Goal: Task Accomplishment & Management: Use online tool/utility

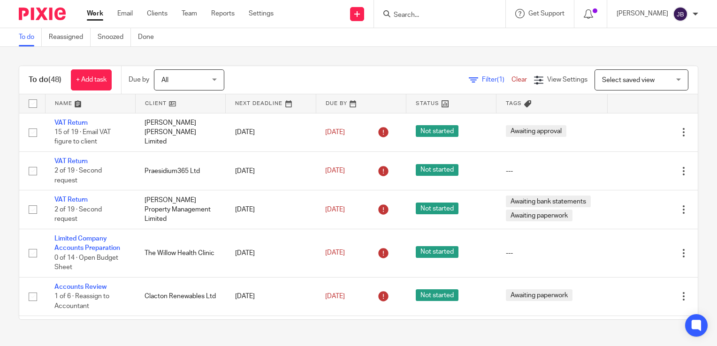
click at [469, 84] on icon at bounding box center [473, 80] width 9 height 9
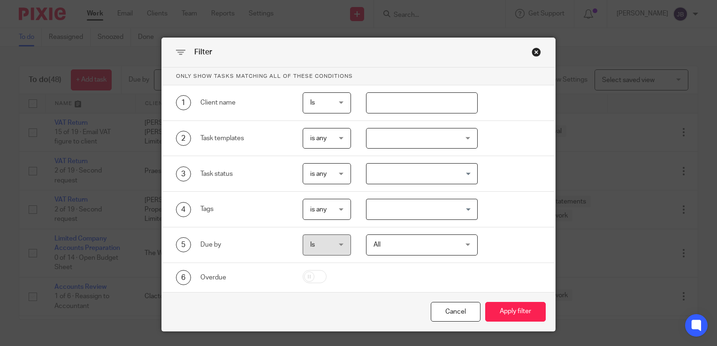
click at [405, 107] on input "text" at bounding box center [422, 102] width 112 height 21
type input "harris"
click at [485, 302] on button "Apply filter" at bounding box center [515, 312] width 61 height 20
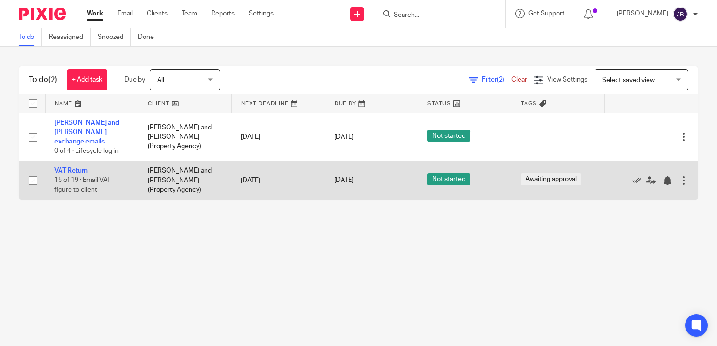
click at [83, 168] on link "VAT Return" at bounding box center [70, 171] width 33 height 7
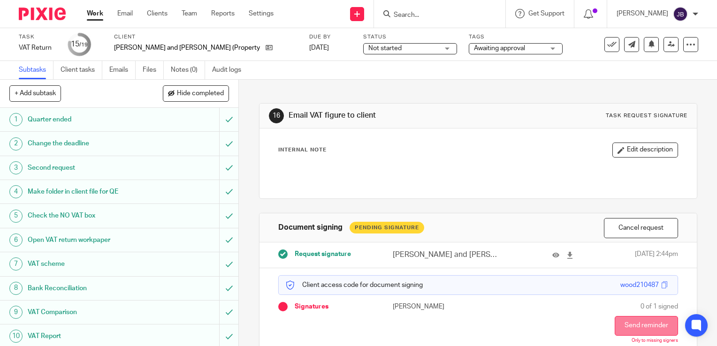
click at [631, 324] on button "Send reminder" at bounding box center [646, 326] width 63 height 20
click at [83, 13] on div "Work Email Clients Team Reports Settings Work Email Clients Team Reports Settin…" at bounding box center [182, 14] width 210 height 28
click at [93, 12] on link "Work" at bounding box center [95, 13] width 16 height 9
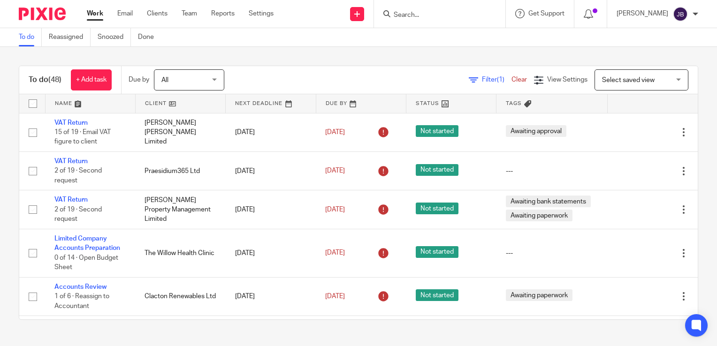
click at [469, 78] on link "Filter (1)" at bounding box center [490, 79] width 43 height 7
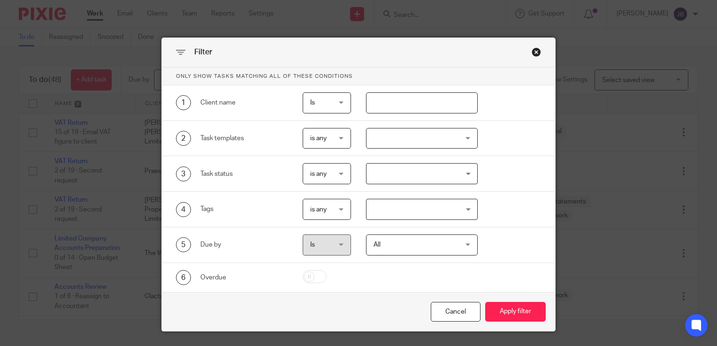
click at [367, 107] on input "text" at bounding box center [422, 102] width 112 height 21
type input "planet"
click at [485, 302] on button "Apply filter" at bounding box center [515, 312] width 61 height 20
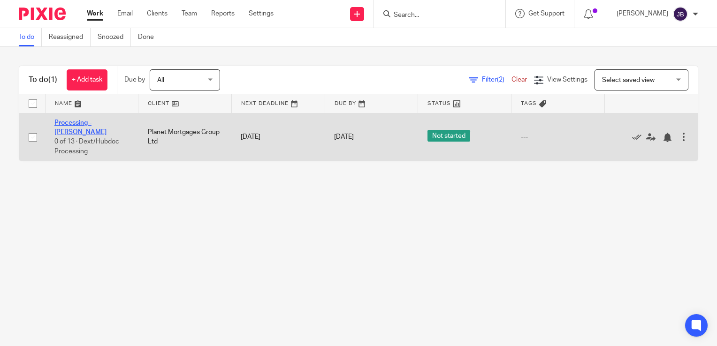
click at [95, 123] on link "Processing - [PERSON_NAME]" at bounding box center [80, 128] width 52 height 16
click at [100, 120] on link "Processing - [PERSON_NAME]" at bounding box center [80, 128] width 52 height 16
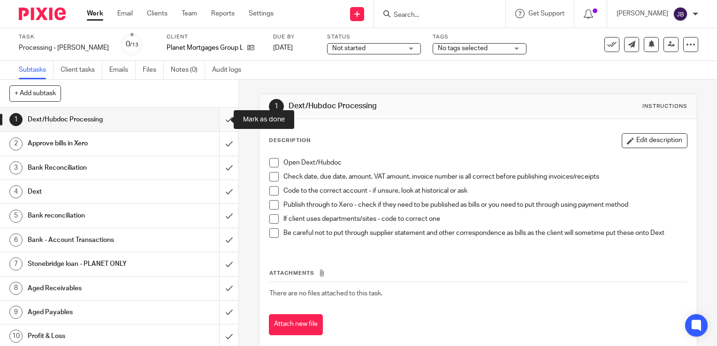
click at [220, 117] on input "submit" at bounding box center [119, 119] width 238 height 23
click at [217, 145] on input "submit" at bounding box center [119, 143] width 238 height 23
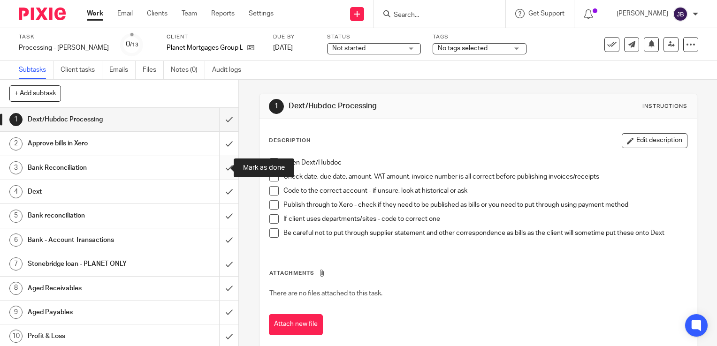
click at [216, 168] on input "submit" at bounding box center [119, 167] width 238 height 23
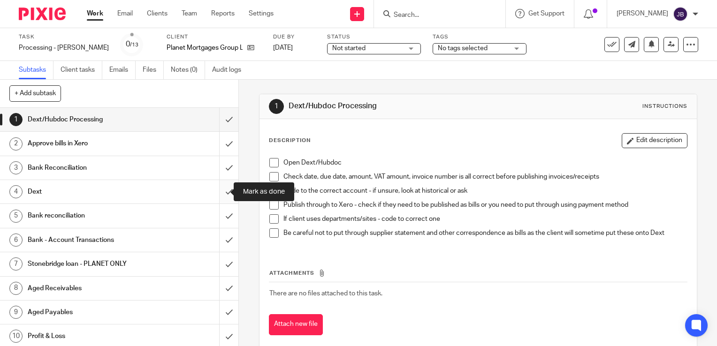
click at [220, 186] on input "submit" at bounding box center [119, 191] width 238 height 23
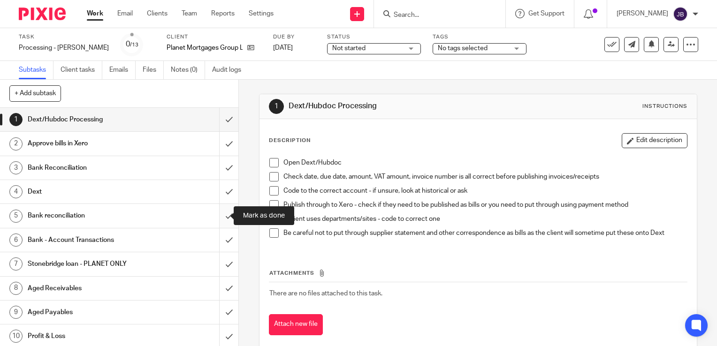
click at [220, 213] on input "submit" at bounding box center [119, 215] width 238 height 23
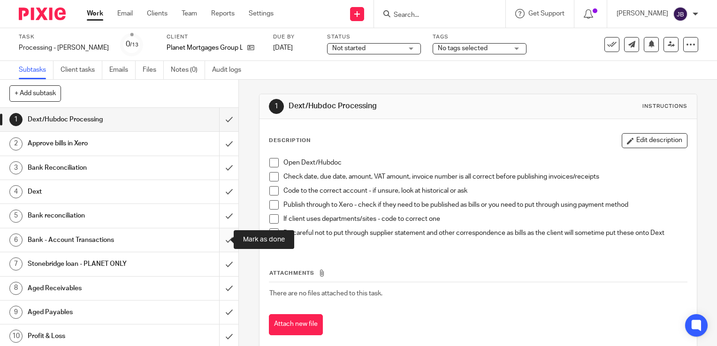
click at [220, 239] on input "submit" at bounding box center [119, 239] width 238 height 23
click at [221, 264] on input "submit" at bounding box center [119, 263] width 238 height 23
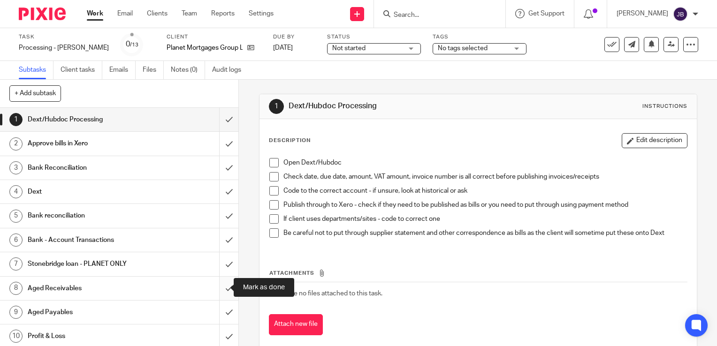
click at [222, 289] on input "submit" at bounding box center [119, 288] width 238 height 23
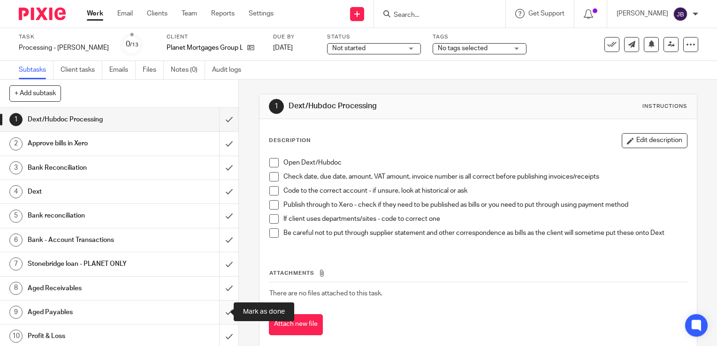
click at [221, 312] on input "submit" at bounding box center [119, 312] width 238 height 23
click at [221, 329] on input "submit" at bounding box center [119, 336] width 238 height 23
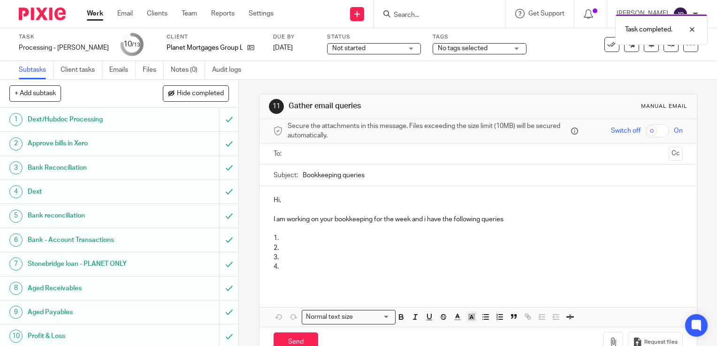
scroll to position [73, 0]
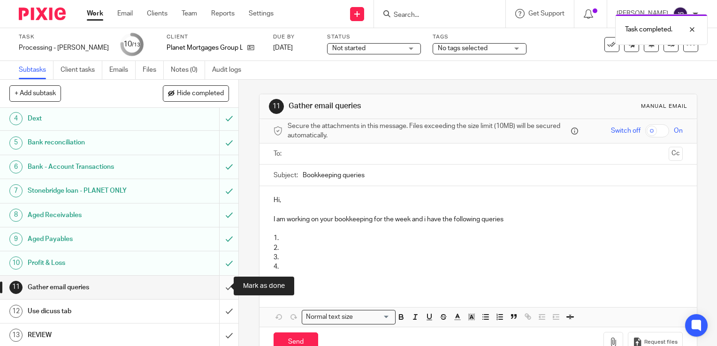
click at [221, 281] on input "submit" at bounding box center [119, 287] width 238 height 23
click at [221, 316] on input "submit" at bounding box center [119, 311] width 238 height 23
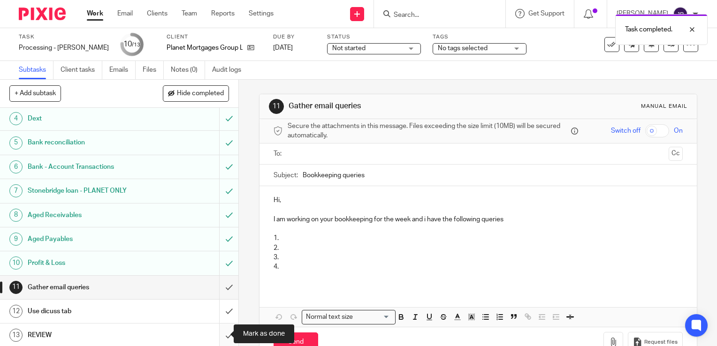
click at [216, 337] on input "submit" at bounding box center [119, 335] width 238 height 23
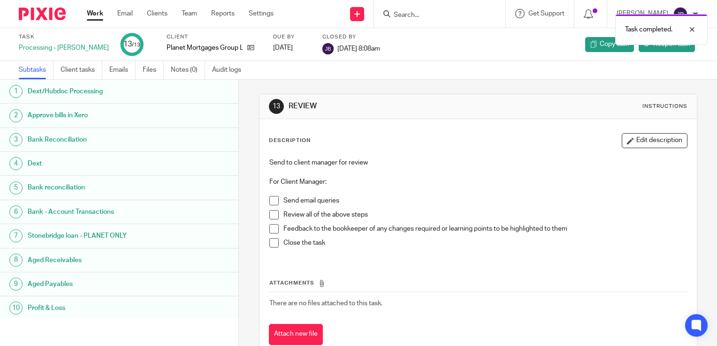
click at [94, 12] on link "Work" at bounding box center [95, 13] width 16 height 9
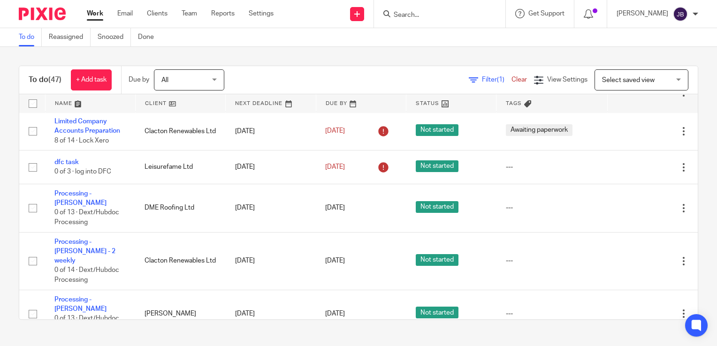
scroll to position [328, 0]
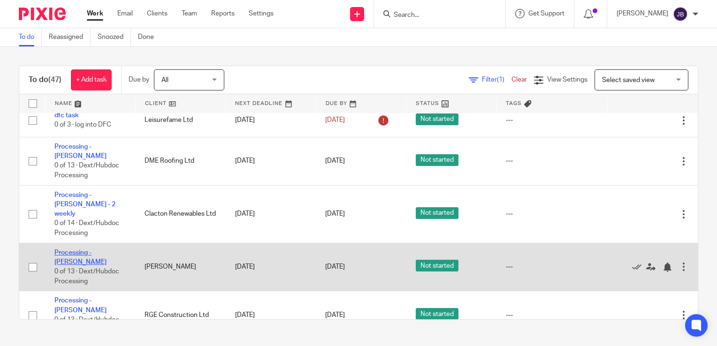
click at [105, 250] on link "Processing - [PERSON_NAME]" at bounding box center [80, 258] width 52 height 16
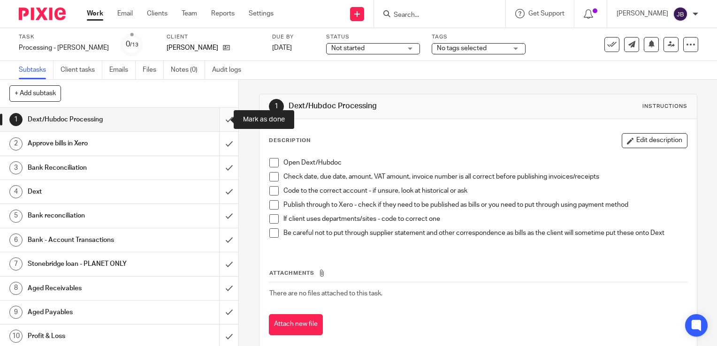
drag, startPoint x: 213, startPoint y: 113, endPoint x: 219, endPoint y: 127, distance: 15.3
click at [216, 114] on input "submit" at bounding box center [119, 119] width 238 height 23
drag, startPoint x: 217, startPoint y: 141, endPoint x: 216, endPoint y: 166, distance: 24.9
click at [217, 142] on input "submit" at bounding box center [119, 143] width 238 height 23
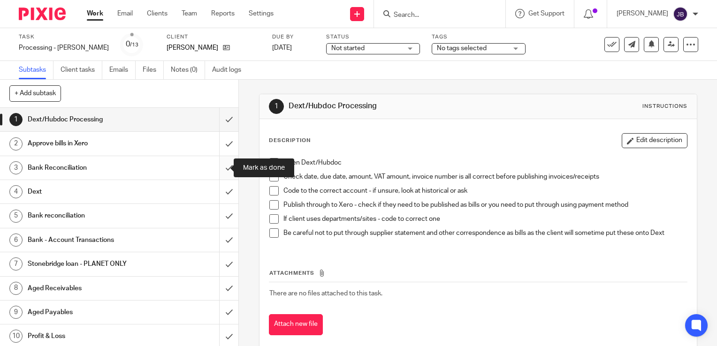
click at [216, 167] on input "submit" at bounding box center [119, 167] width 238 height 23
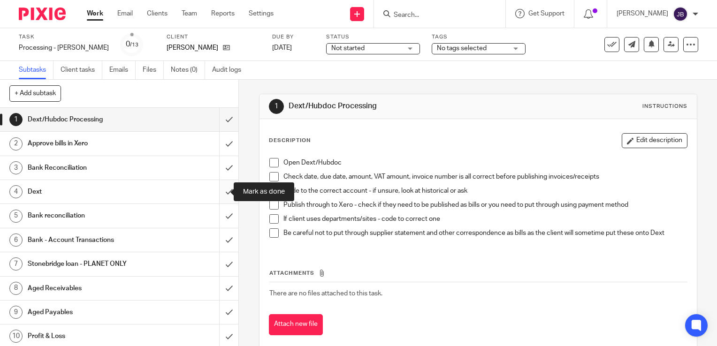
click at [218, 195] on input "submit" at bounding box center [119, 191] width 238 height 23
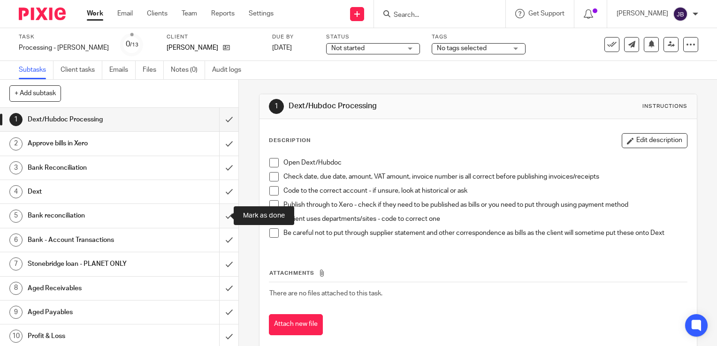
drag, startPoint x: 218, startPoint y: 216, endPoint x: 218, endPoint y: 225, distance: 8.9
click at [218, 217] on input "submit" at bounding box center [119, 215] width 238 height 23
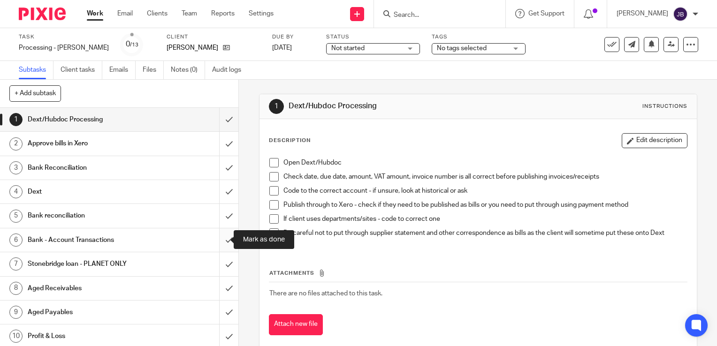
drag, startPoint x: 218, startPoint y: 241, endPoint x: 221, endPoint y: 270, distance: 29.3
click at [218, 242] on input "submit" at bounding box center [119, 239] width 238 height 23
click at [223, 273] on input "submit" at bounding box center [119, 263] width 238 height 23
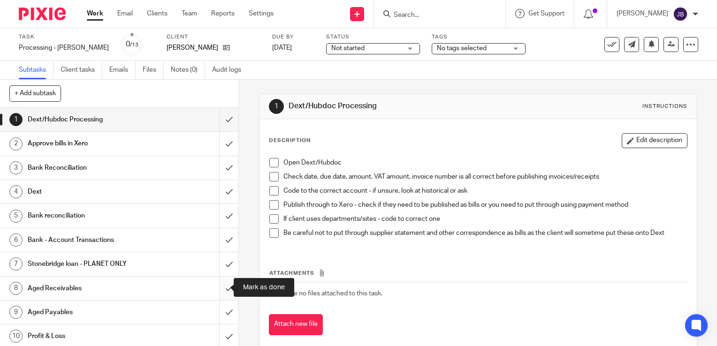
click at [220, 289] on input "submit" at bounding box center [119, 288] width 238 height 23
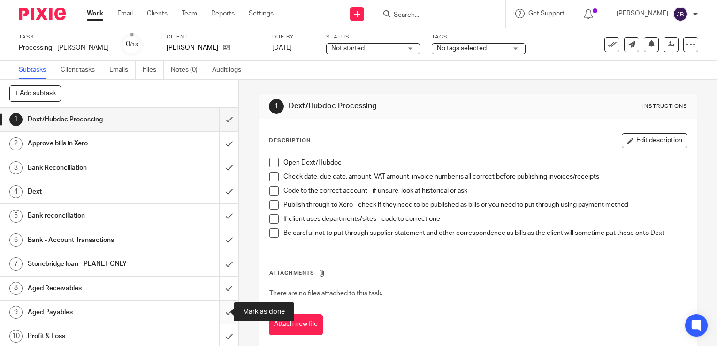
click at [220, 307] on input "submit" at bounding box center [119, 312] width 238 height 23
click at [218, 329] on input "submit" at bounding box center [119, 336] width 238 height 23
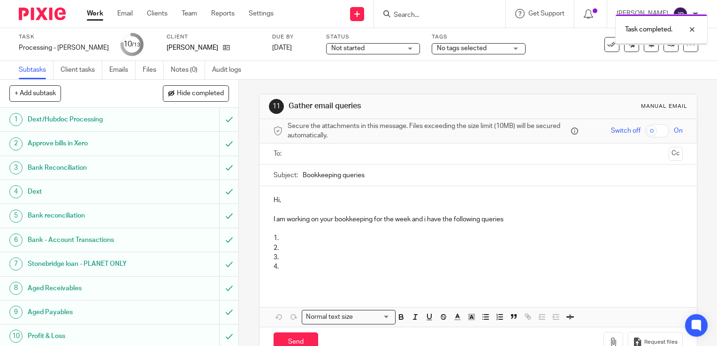
scroll to position [73, 0]
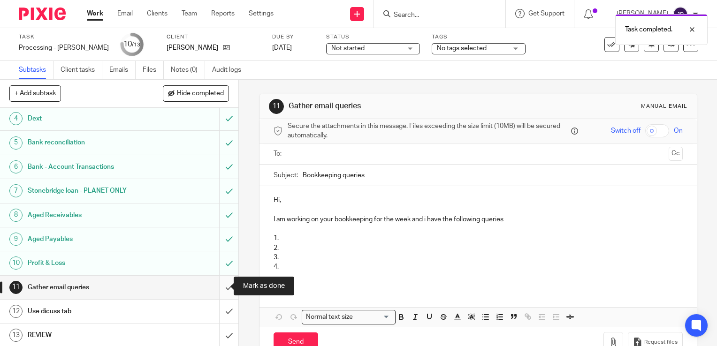
click at [220, 286] on input "submit" at bounding box center [119, 287] width 238 height 23
click at [215, 320] on input "submit" at bounding box center [119, 311] width 238 height 23
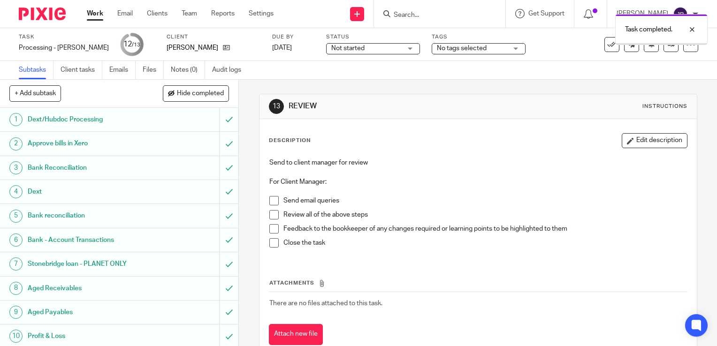
scroll to position [73, 0]
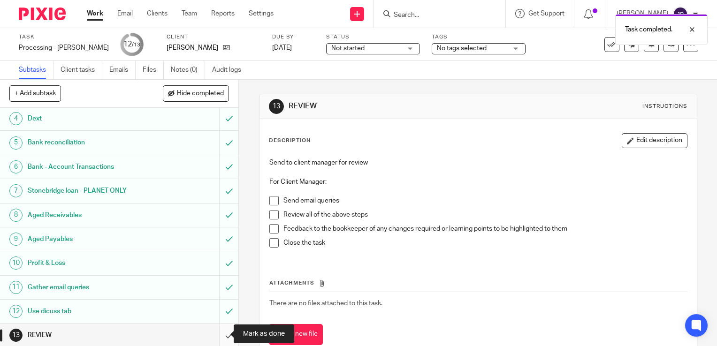
click at [220, 337] on input "submit" at bounding box center [119, 335] width 238 height 23
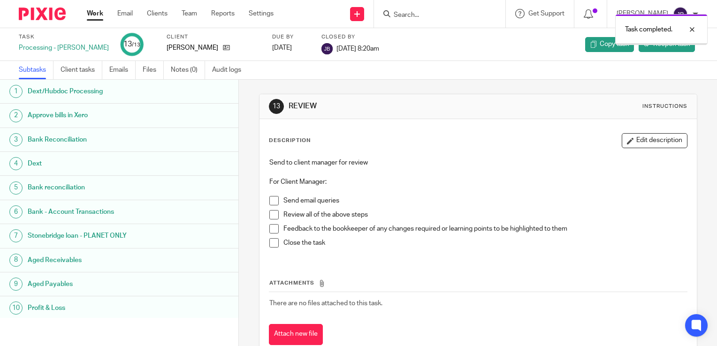
click at [99, 11] on link "Work" at bounding box center [95, 13] width 16 height 9
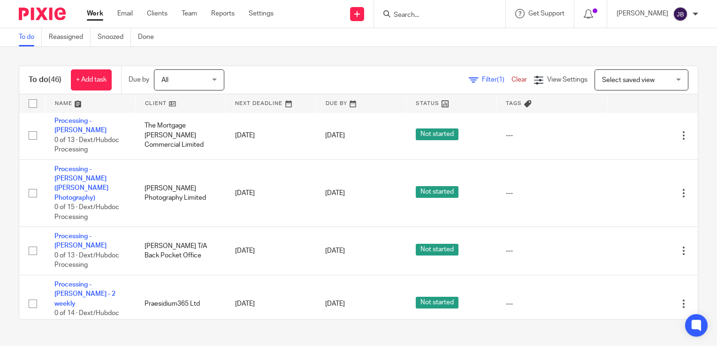
scroll to position [657, 0]
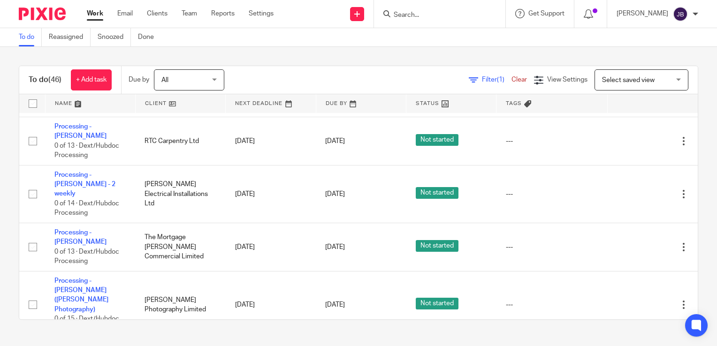
click at [482, 78] on span "Filter (1)" at bounding box center [497, 79] width 30 height 7
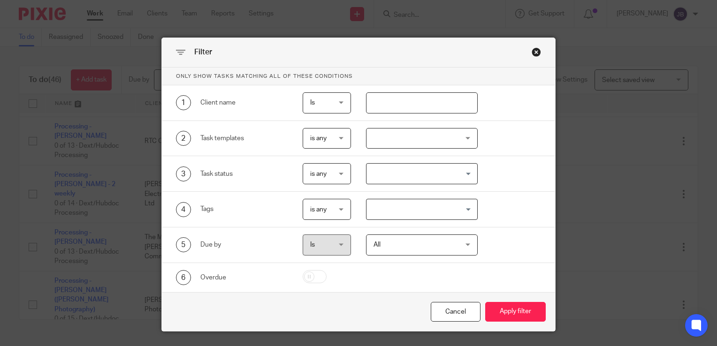
click at [400, 109] on input "text" at bounding box center [422, 102] width 112 height 21
type input "harry"
click at [485, 302] on button "Apply filter" at bounding box center [515, 312] width 61 height 20
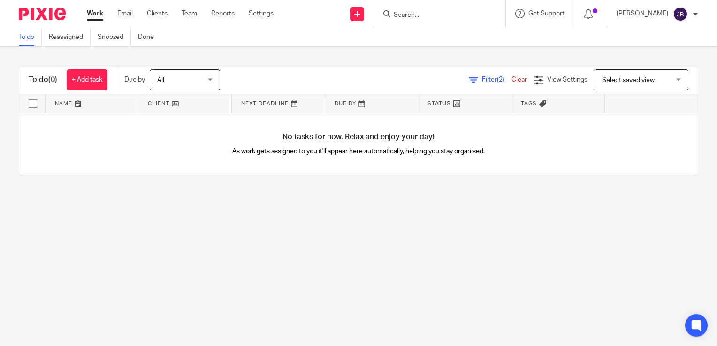
click at [94, 16] on link "Work" at bounding box center [95, 13] width 16 height 9
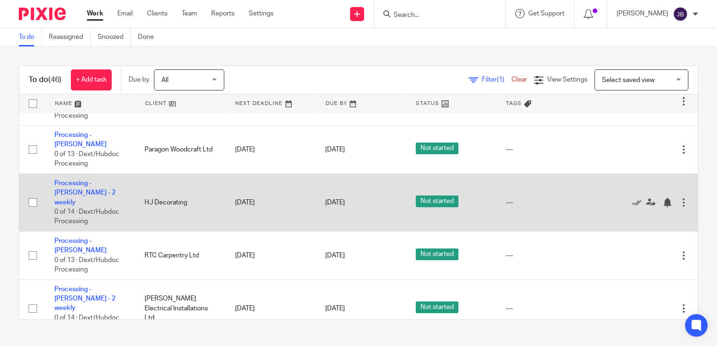
scroll to position [563, 0]
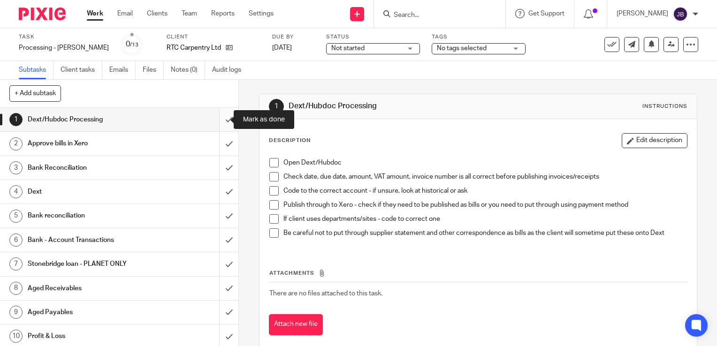
click at [225, 121] on input "submit" at bounding box center [119, 119] width 238 height 23
click at [220, 144] on input "submit" at bounding box center [119, 143] width 238 height 23
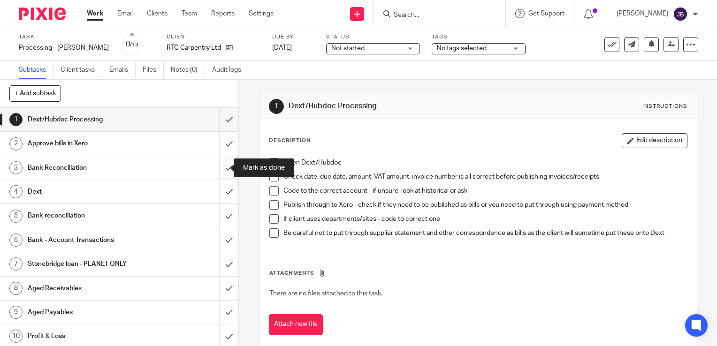
click at [216, 168] on input "submit" at bounding box center [119, 167] width 238 height 23
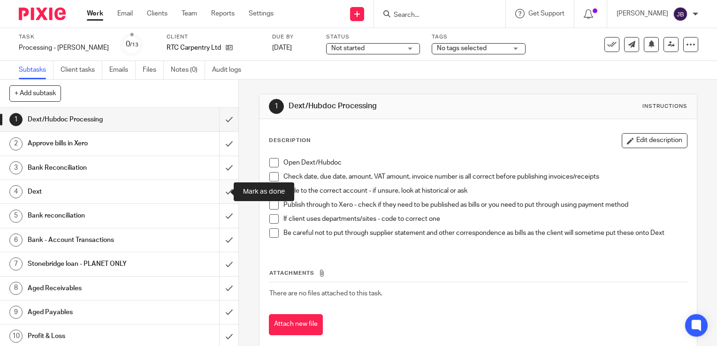
click at [216, 194] on input "submit" at bounding box center [119, 191] width 238 height 23
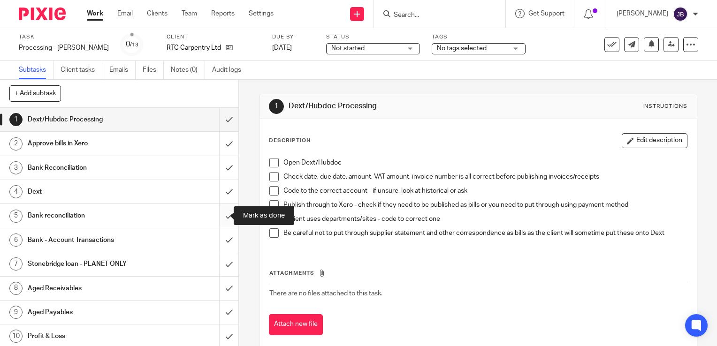
click at [212, 216] on input "submit" at bounding box center [119, 215] width 238 height 23
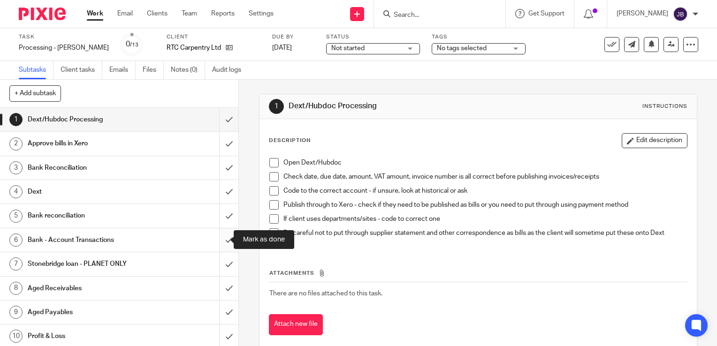
click at [221, 245] on input "submit" at bounding box center [119, 239] width 238 height 23
click at [216, 264] on input "submit" at bounding box center [119, 263] width 238 height 23
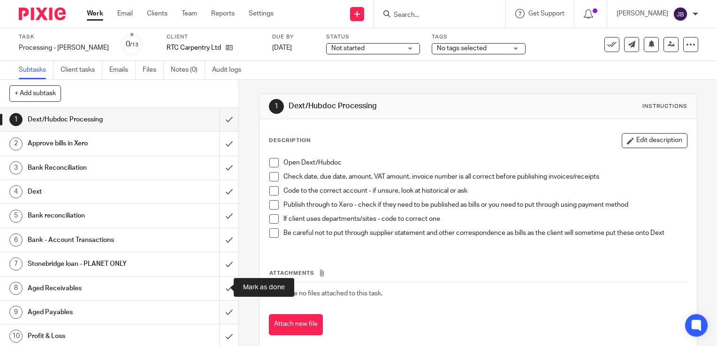
drag, startPoint x: 215, startPoint y: 281, endPoint x: 216, endPoint y: 305, distance: 24.4
click at [215, 281] on input "submit" at bounding box center [119, 288] width 238 height 23
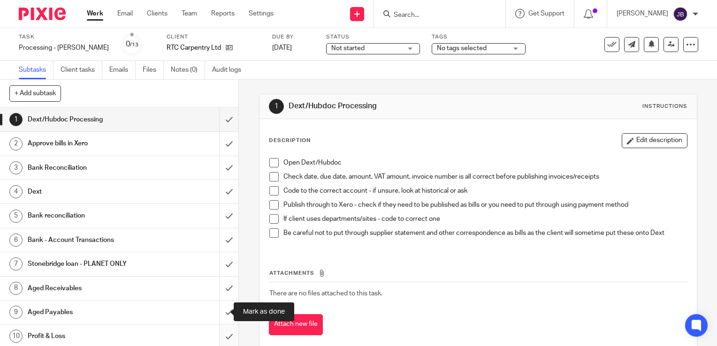
drag, startPoint x: 217, startPoint y: 307, endPoint x: 219, endPoint y: 332, distance: 25.0
click at [218, 310] on input "submit" at bounding box center [119, 312] width 238 height 23
click at [219, 333] on input "submit" at bounding box center [119, 336] width 238 height 23
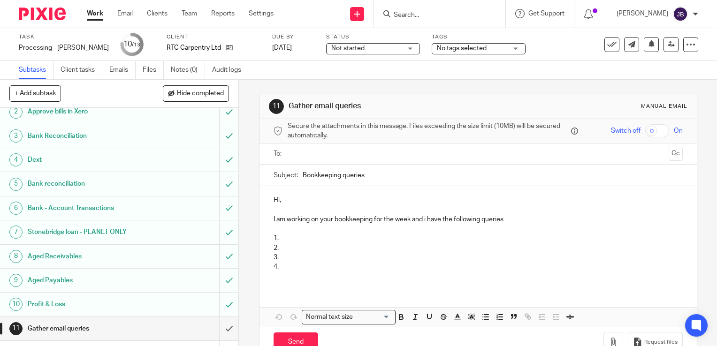
scroll to position [73, 0]
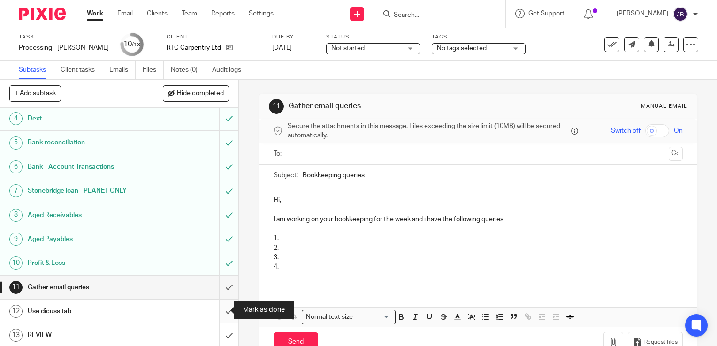
click at [220, 310] on input "submit" at bounding box center [119, 311] width 238 height 23
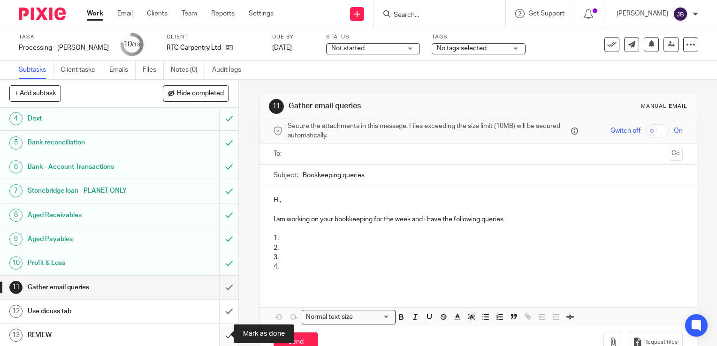
click at [217, 331] on input "submit" at bounding box center [119, 335] width 238 height 23
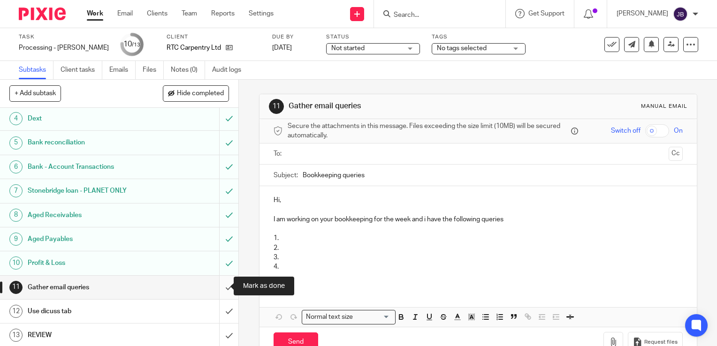
click at [220, 282] on input "submit" at bounding box center [119, 287] width 238 height 23
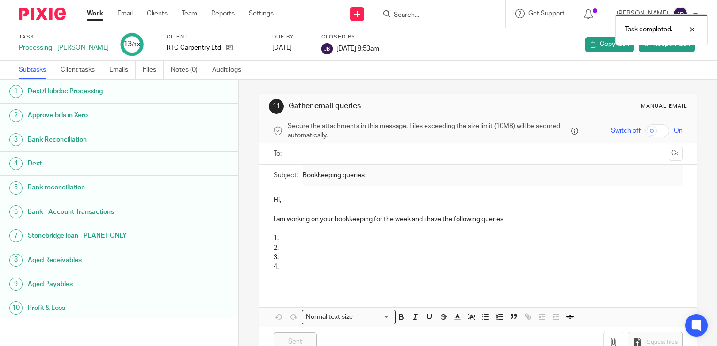
click at [103, 16] on link "Work" at bounding box center [95, 13] width 16 height 9
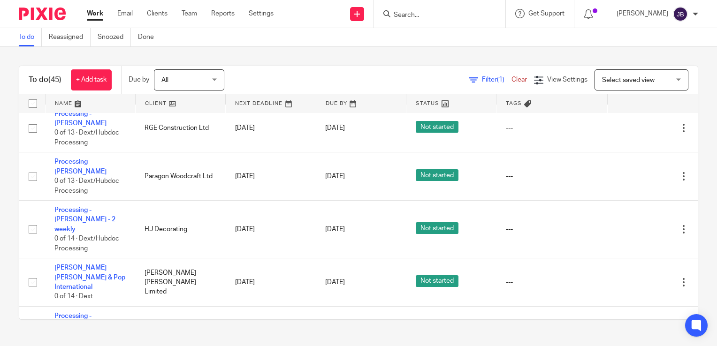
scroll to position [469, 0]
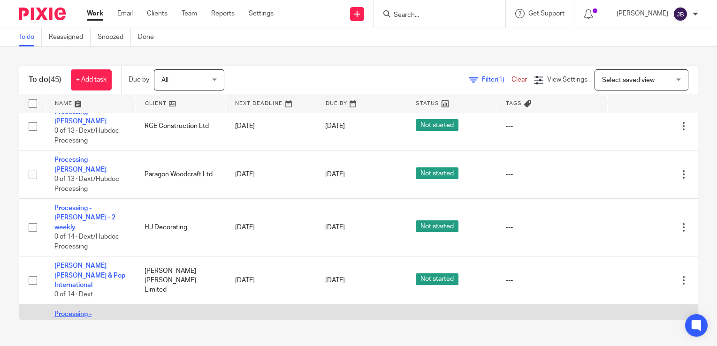
click at [95, 311] on link "Processing - [PERSON_NAME]" at bounding box center [80, 319] width 52 height 16
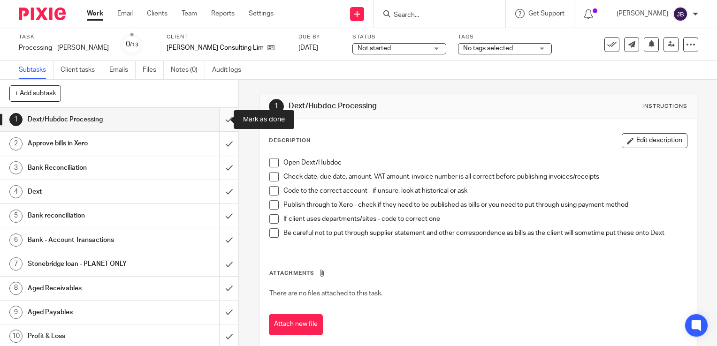
click at [227, 117] on input "submit" at bounding box center [119, 119] width 238 height 23
drag, startPoint x: 218, startPoint y: 143, endPoint x: 220, endPoint y: 168, distance: 25.9
click at [218, 143] on input "submit" at bounding box center [119, 143] width 238 height 23
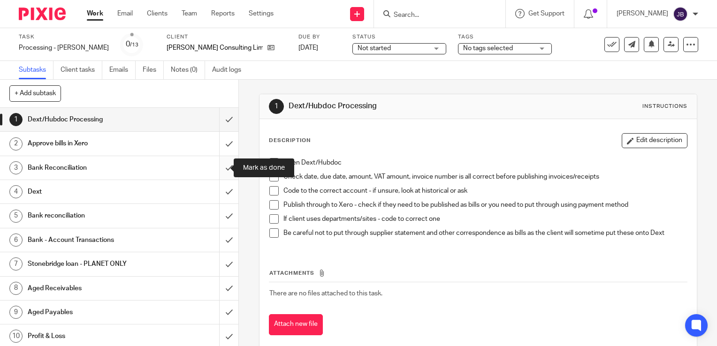
click at [221, 169] on input "submit" at bounding box center [119, 167] width 238 height 23
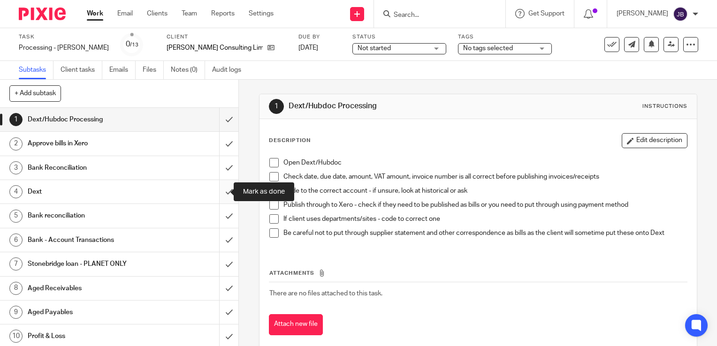
click at [221, 191] on input "submit" at bounding box center [119, 191] width 238 height 23
click at [220, 207] on input "submit" at bounding box center [119, 215] width 238 height 23
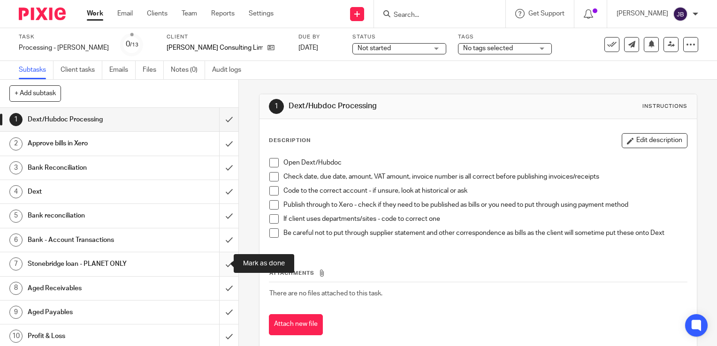
click at [217, 254] on input "submit" at bounding box center [119, 263] width 238 height 23
click at [221, 236] on input "submit" at bounding box center [119, 239] width 238 height 23
click at [216, 289] on input "submit" at bounding box center [119, 288] width 238 height 23
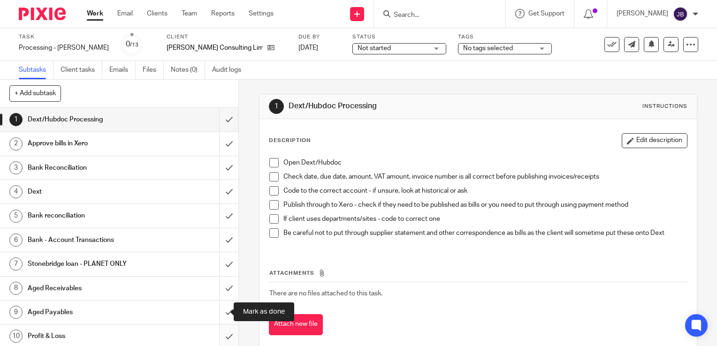
drag, startPoint x: 214, startPoint y: 307, endPoint x: 215, endPoint y: 326, distance: 18.8
click at [214, 308] on input "submit" at bounding box center [119, 312] width 238 height 23
click at [215, 327] on input "submit" at bounding box center [119, 336] width 238 height 23
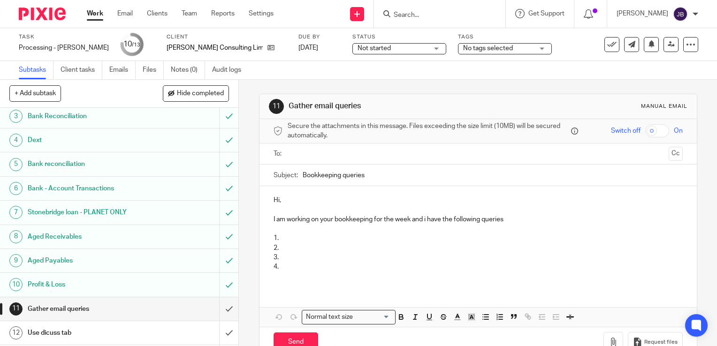
scroll to position [73, 0]
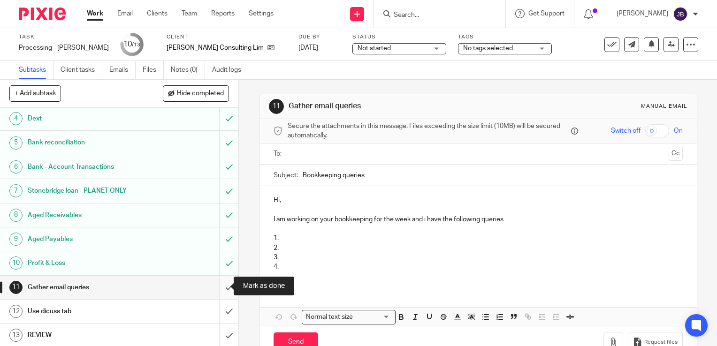
click at [218, 288] on input "submit" at bounding box center [119, 287] width 238 height 23
click at [220, 310] on input "submit" at bounding box center [119, 311] width 238 height 23
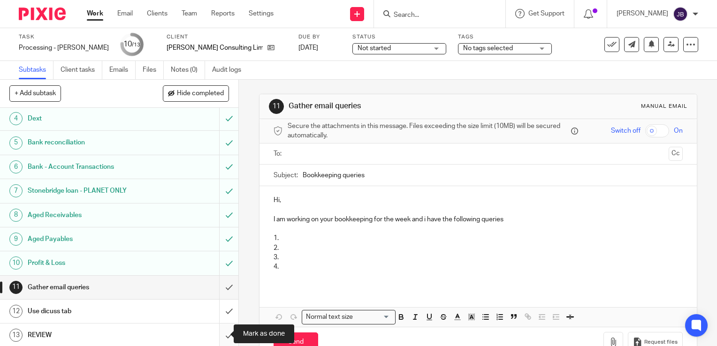
click at [220, 331] on input "submit" at bounding box center [119, 335] width 238 height 23
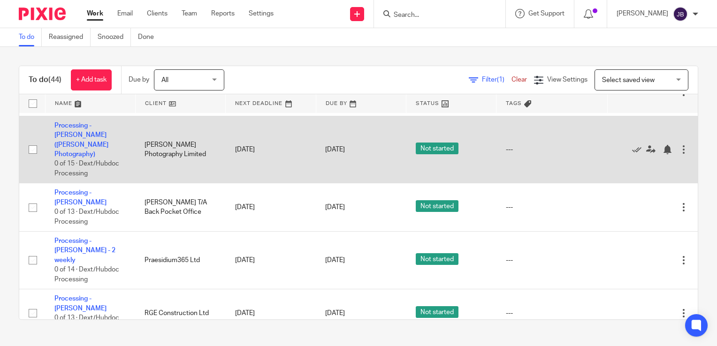
scroll to position [610, 0]
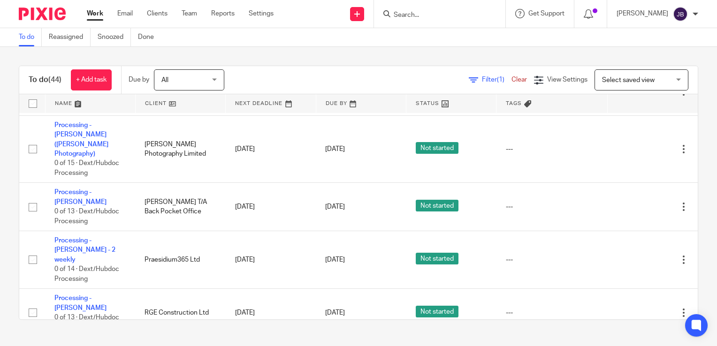
click at [469, 80] on icon at bounding box center [473, 80] width 9 height 9
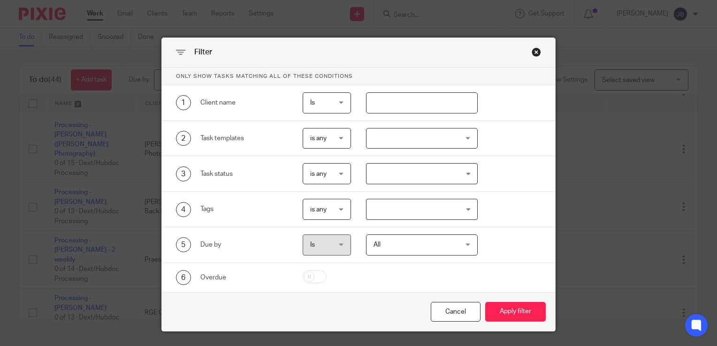
drag, startPoint x: 387, startPoint y: 102, endPoint x: 394, endPoint y: 96, distance: 9.7
click at [389, 101] on input "text" at bounding box center [422, 102] width 112 height 21
type input "osmo"
click at [485, 302] on button "Apply filter" at bounding box center [515, 312] width 61 height 20
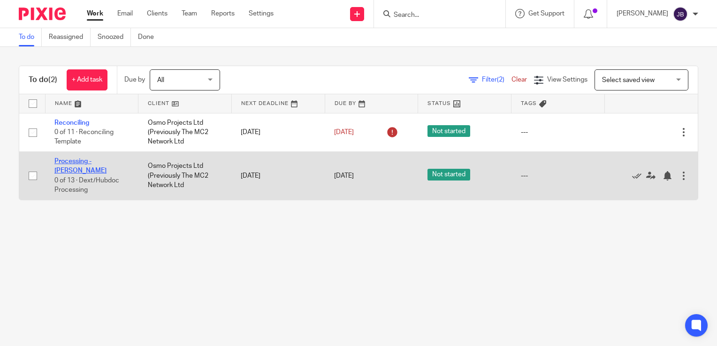
click at [84, 163] on link "Processing - [PERSON_NAME]" at bounding box center [80, 166] width 52 height 16
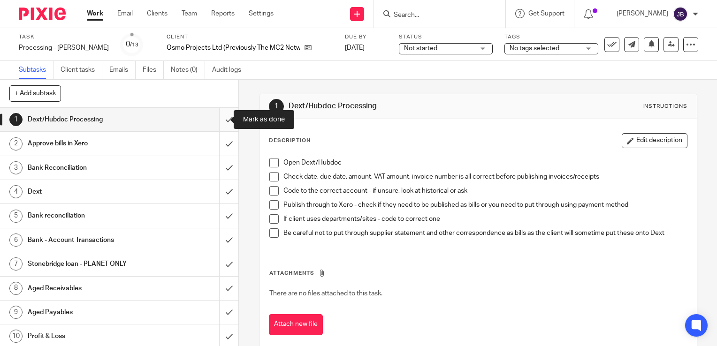
click at [213, 117] on input "submit" at bounding box center [119, 119] width 238 height 23
drag, startPoint x: 219, startPoint y: 136, endPoint x: 219, endPoint y: 141, distance: 5.6
click at [220, 138] on input "submit" at bounding box center [119, 143] width 238 height 23
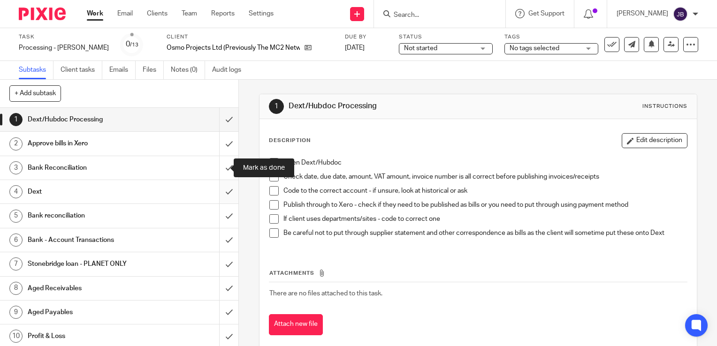
drag, startPoint x: 220, startPoint y: 172, endPoint x: 224, endPoint y: 199, distance: 27.5
click at [221, 173] on input "submit" at bounding box center [119, 167] width 238 height 23
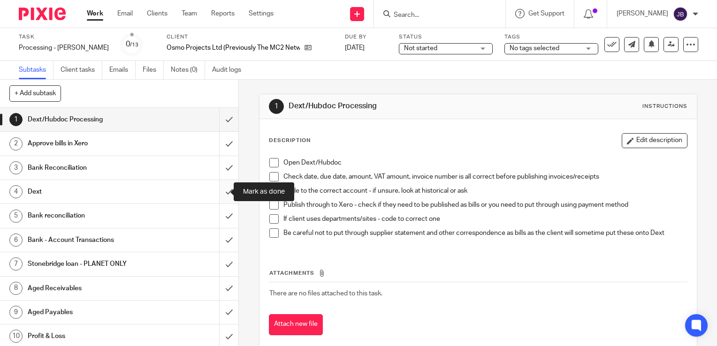
click at [224, 199] on input "submit" at bounding box center [119, 191] width 238 height 23
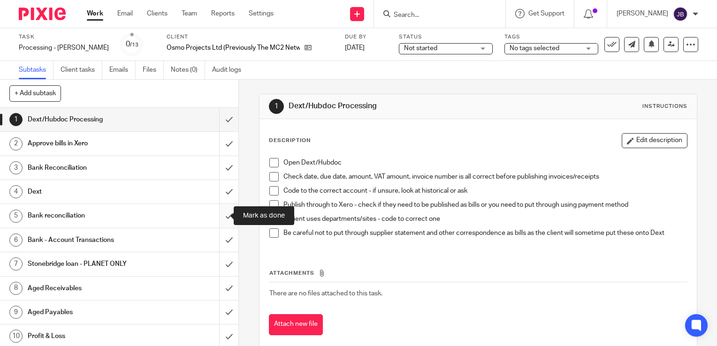
click at [222, 216] on input "submit" at bounding box center [119, 215] width 238 height 23
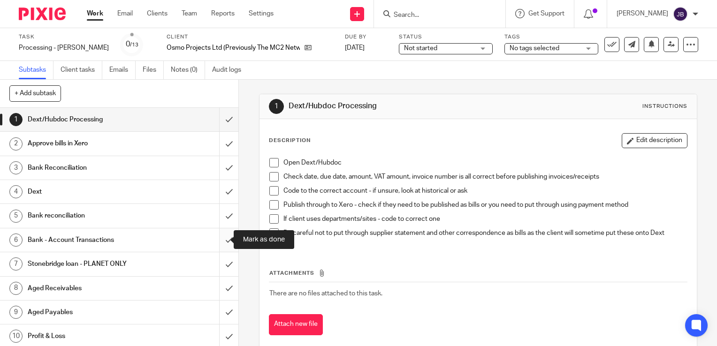
click at [217, 232] on input "submit" at bounding box center [119, 239] width 238 height 23
click at [220, 255] on input "submit" at bounding box center [119, 263] width 238 height 23
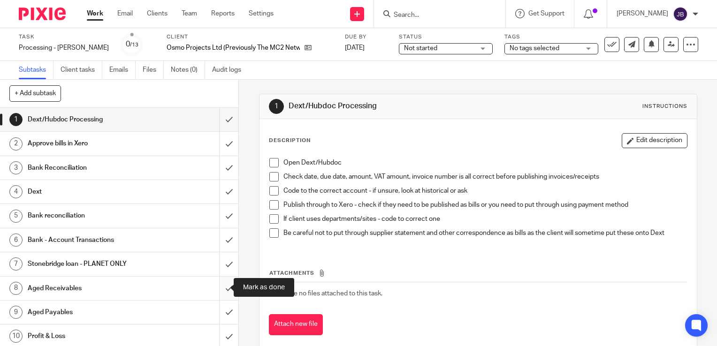
click at [225, 293] on input "submit" at bounding box center [119, 288] width 238 height 23
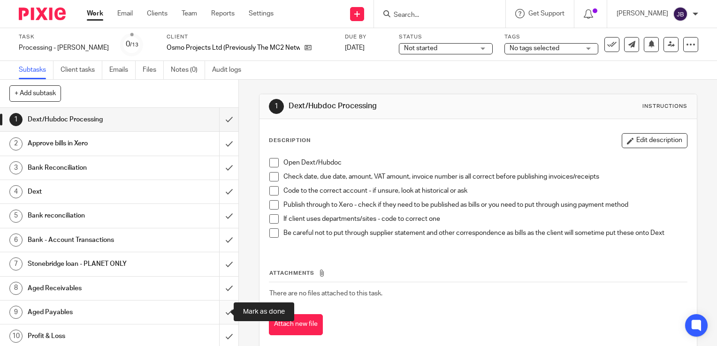
click at [219, 305] on input "submit" at bounding box center [119, 312] width 238 height 23
click at [215, 331] on input "submit" at bounding box center [119, 336] width 238 height 23
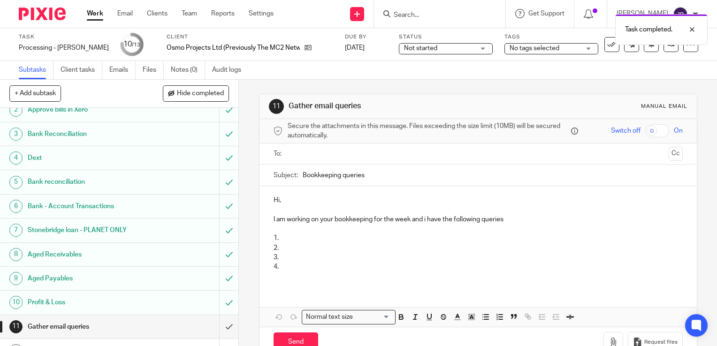
scroll to position [73, 0]
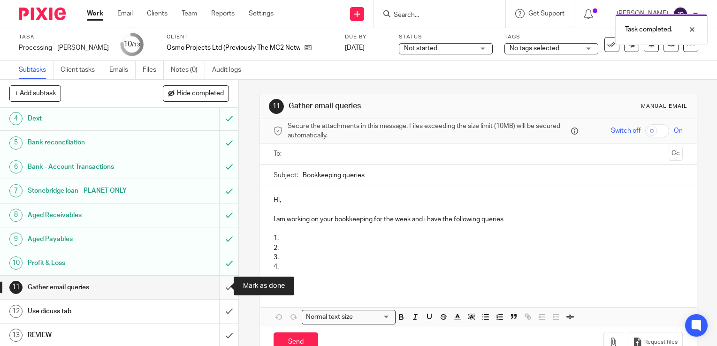
click at [223, 284] on input "submit" at bounding box center [119, 287] width 238 height 23
click at [221, 310] on input "submit" at bounding box center [119, 311] width 238 height 23
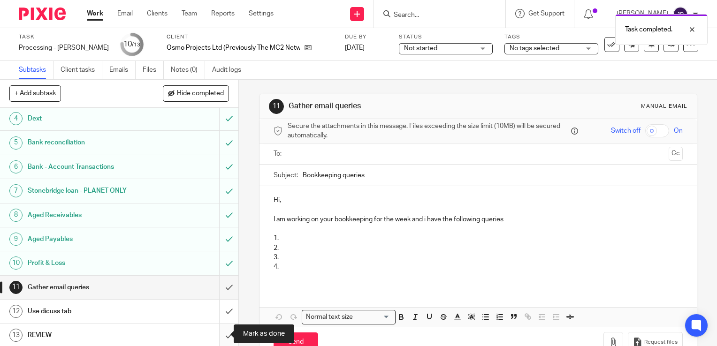
click at [225, 333] on input "submit" at bounding box center [119, 335] width 238 height 23
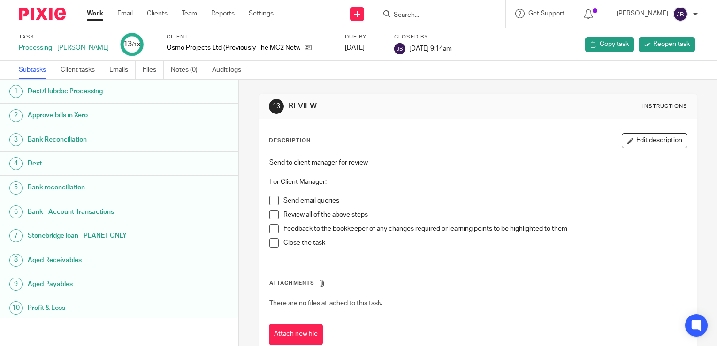
click at [100, 13] on link "Work" at bounding box center [95, 13] width 16 height 9
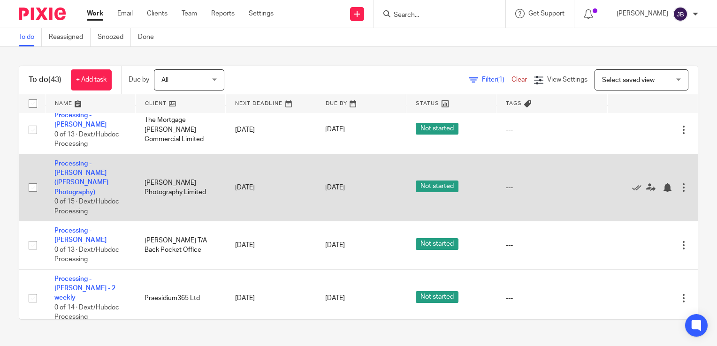
scroll to position [563, 0]
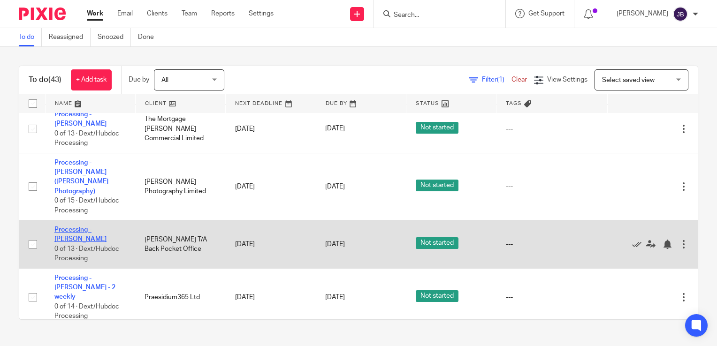
click at [87, 227] on link "Processing - [PERSON_NAME]" at bounding box center [80, 235] width 52 height 16
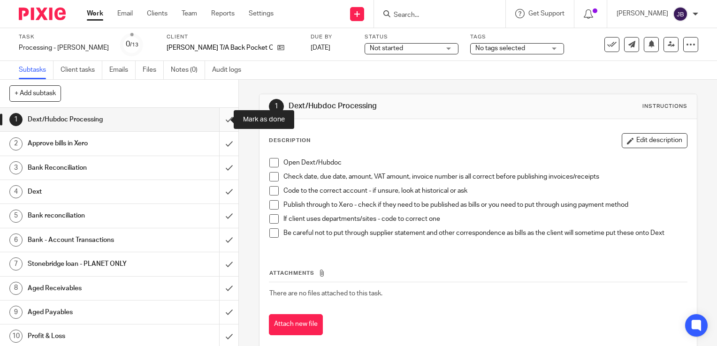
click at [217, 119] on input "submit" at bounding box center [119, 119] width 238 height 23
drag, startPoint x: 225, startPoint y: 144, endPoint x: 221, endPoint y: 167, distance: 22.9
click at [225, 144] on input "submit" at bounding box center [119, 143] width 238 height 23
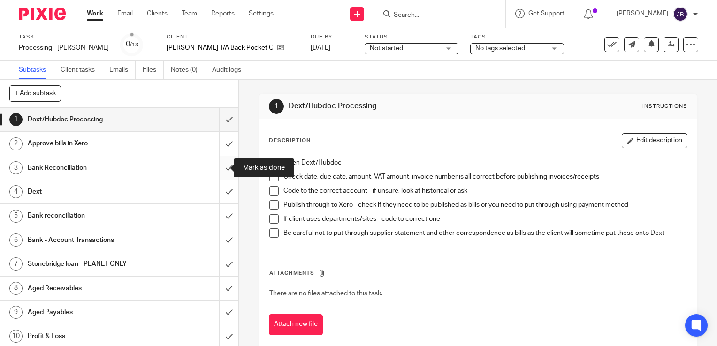
click at [220, 172] on input "submit" at bounding box center [119, 167] width 238 height 23
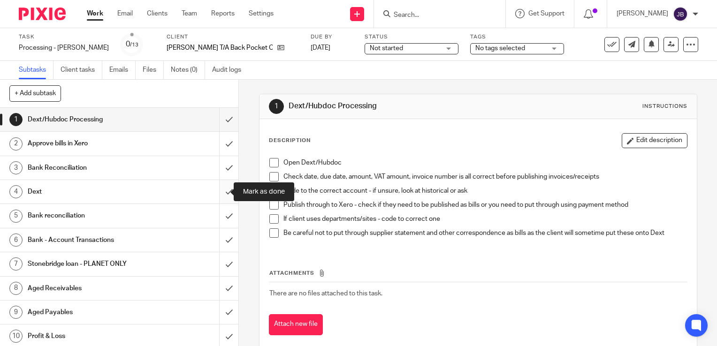
click at [214, 201] on input "submit" at bounding box center [119, 191] width 238 height 23
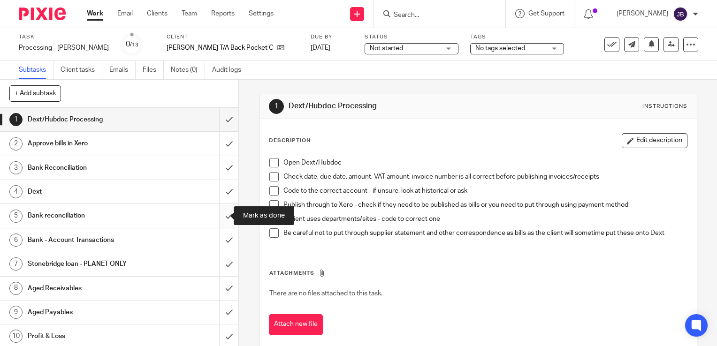
click at [221, 223] on input "submit" at bounding box center [119, 215] width 238 height 23
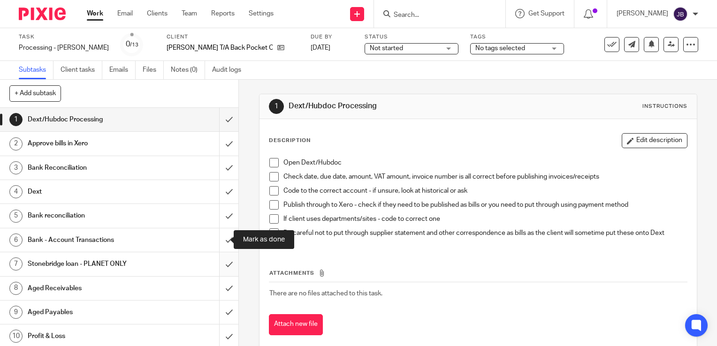
drag, startPoint x: 220, startPoint y: 234, endPoint x: 220, endPoint y: 257, distance: 23.0
click at [220, 235] on input "submit" at bounding box center [119, 239] width 238 height 23
click at [219, 258] on input "submit" at bounding box center [119, 263] width 238 height 23
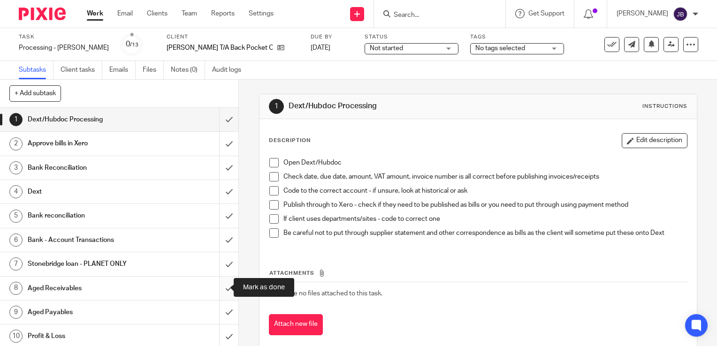
click at [220, 289] on input "submit" at bounding box center [119, 288] width 238 height 23
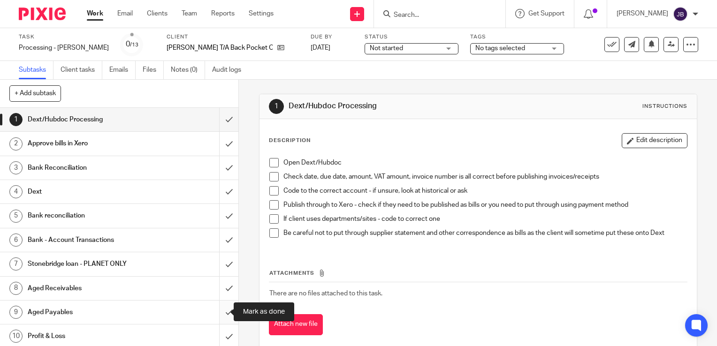
click at [220, 307] on input "submit" at bounding box center [119, 312] width 238 height 23
click at [218, 329] on input "submit" at bounding box center [119, 336] width 238 height 23
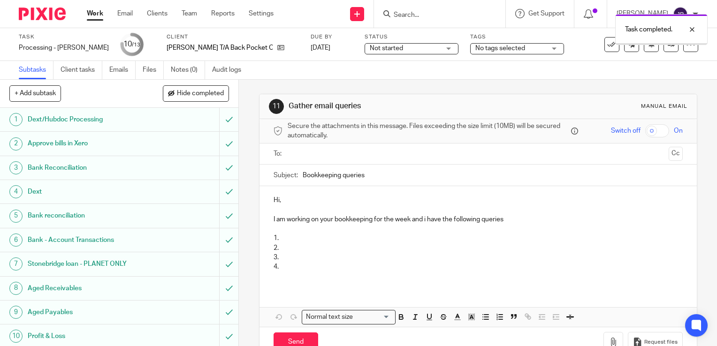
scroll to position [73, 0]
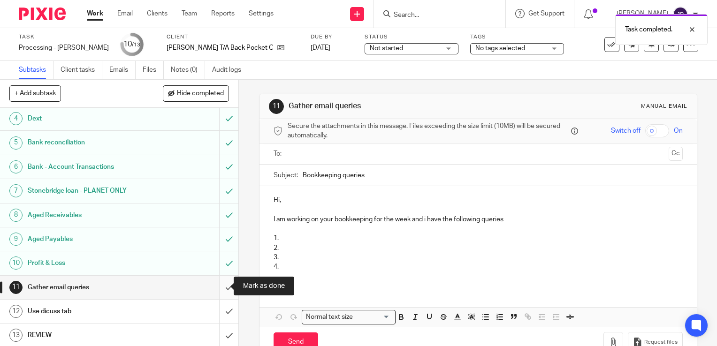
click at [216, 289] on input "submit" at bounding box center [119, 287] width 238 height 23
click at [219, 319] on input "submit" at bounding box center [119, 311] width 238 height 23
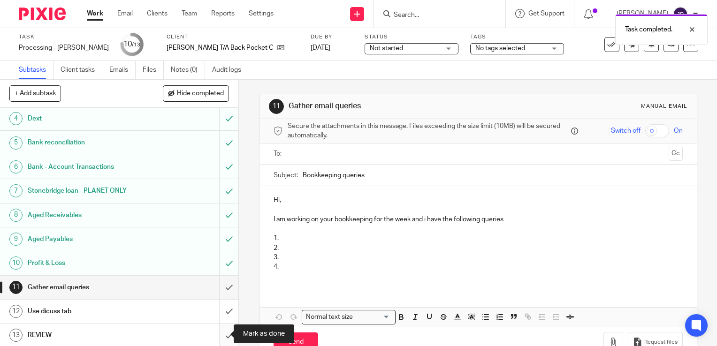
click at [217, 335] on input "submit" at bounding box center [119, 335] width 238 height 23
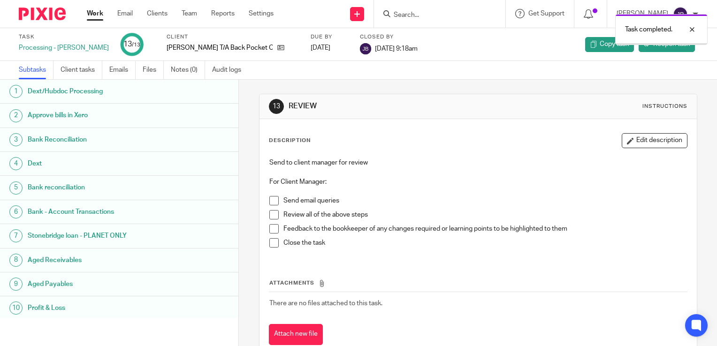
click at [94, 16] on link "Work" at bounding box center [95, 13] width 16 height 9
